Goal: Transaction & Acquisition: Subscribe to service/newsletter

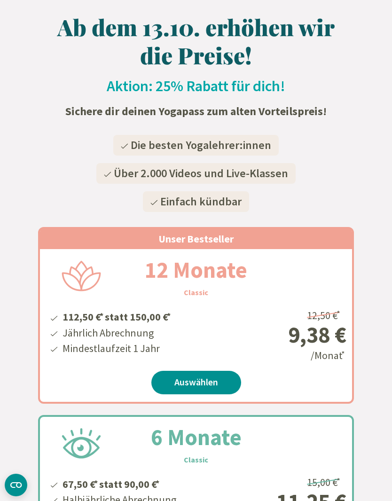
scroll to position [80, 0]
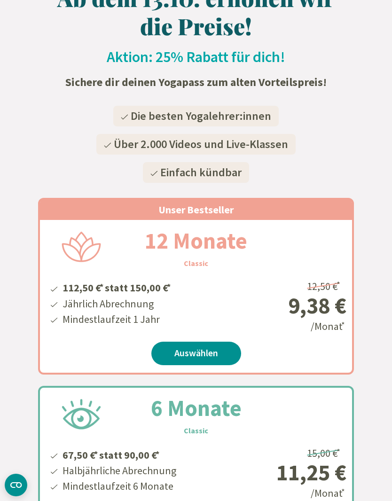
click at [206, 355] on link "Auswählen" at bounding box center [196, 354] width 90 height 24
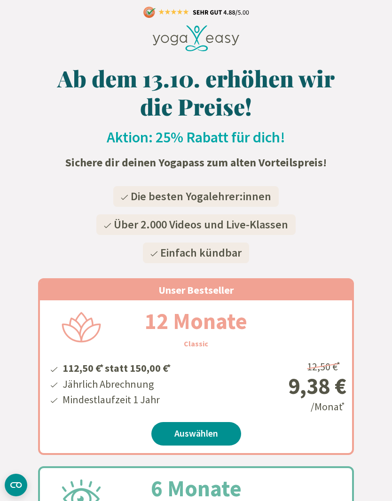
click at [214, 434] on link "Auswählen" at bounding box center [196, 434] width 90 height 24
